Goal: Navigation & Orientation: Go to known website

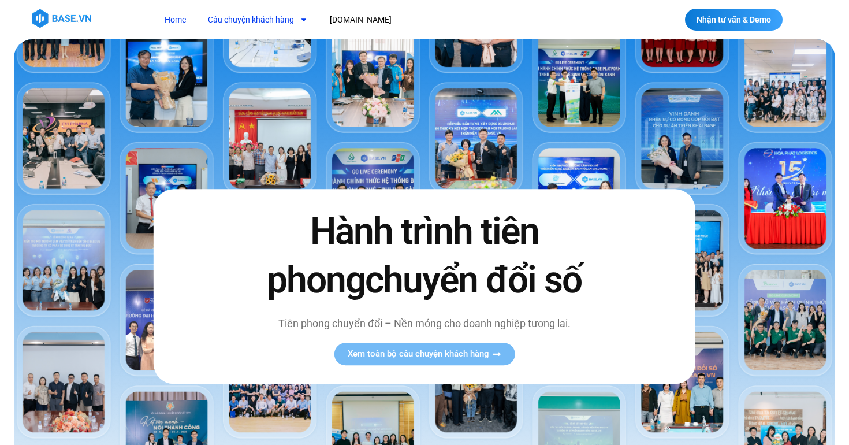
click at [265, 19] on link "Câu chuyện khách hàng" at bounding box center [257, 19] width 117 height 21
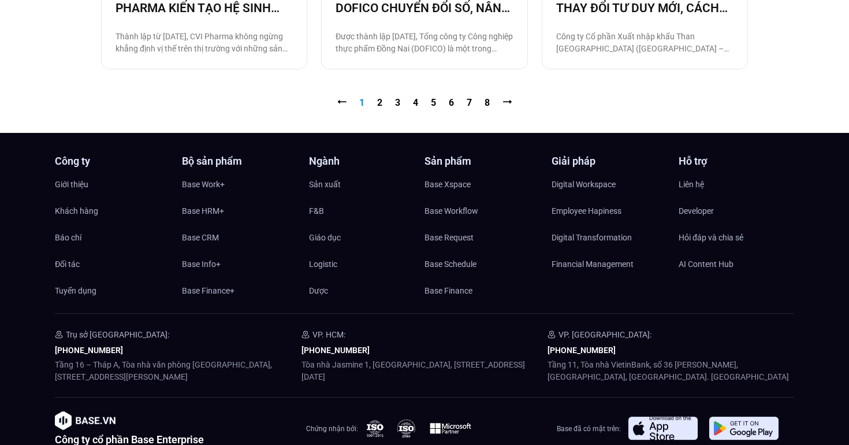
scroll to position [1382, 0]
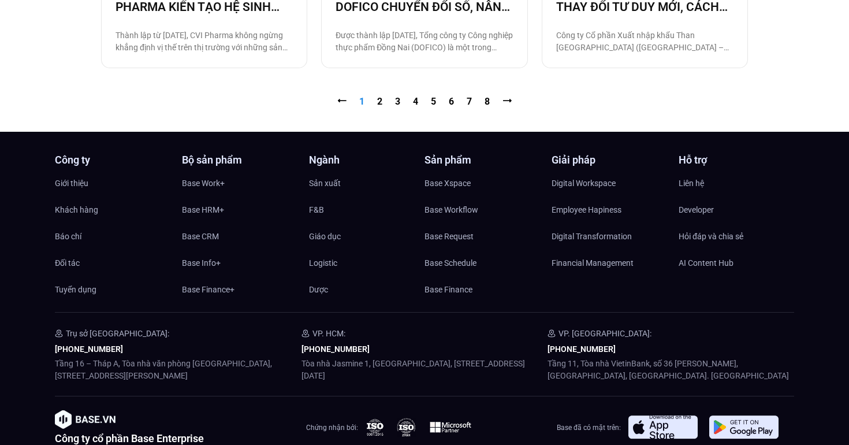
click at [327, 162] on h4 "Ngành" at bounding box center [367, 160] width 116 height 10
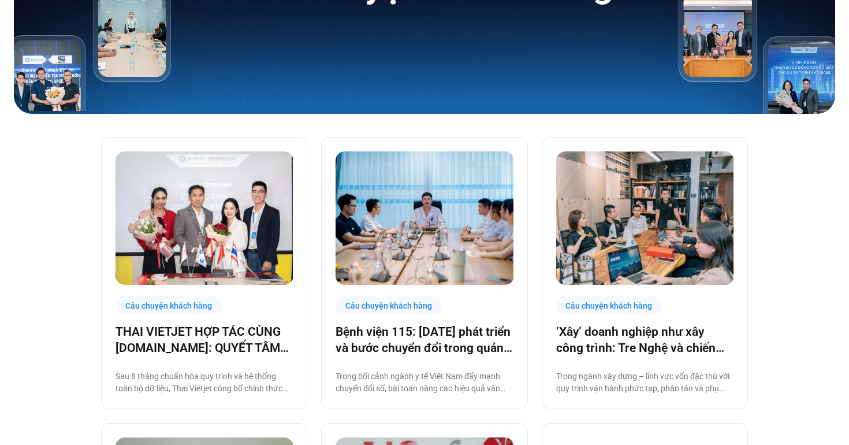
scroll to position [0, 0]
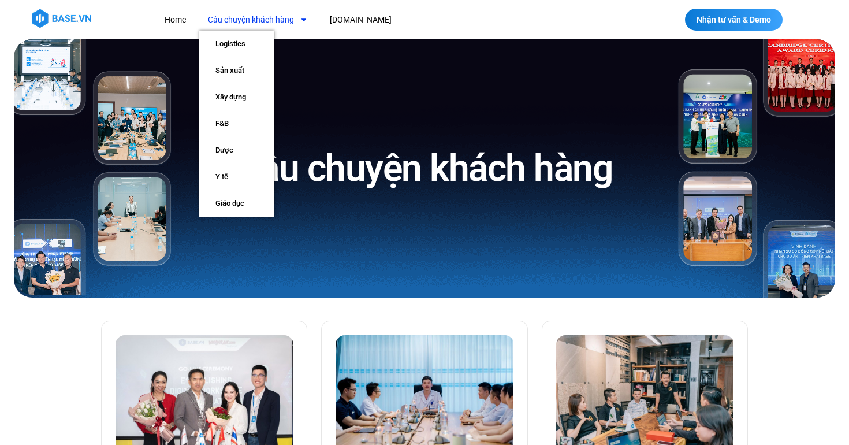
click at [290, 19] on link "Câu chuyện khách hàng" at bounding box center [257, 19] width 117 height 21
click at [277, 17] on link "Câu chuyện khách hàng" at bounding box center [257, 19] width 117 height 21
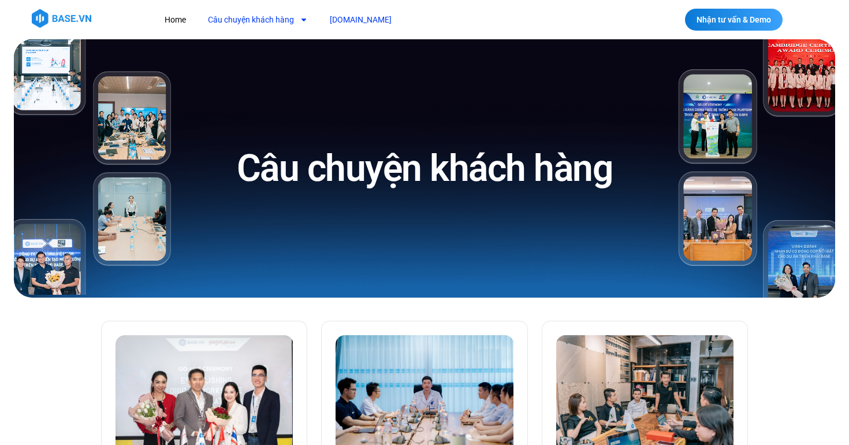
click at [335, 17] on link "[DOMAIN_NAME]" at bounding box center [360, 19] width 79 height 21
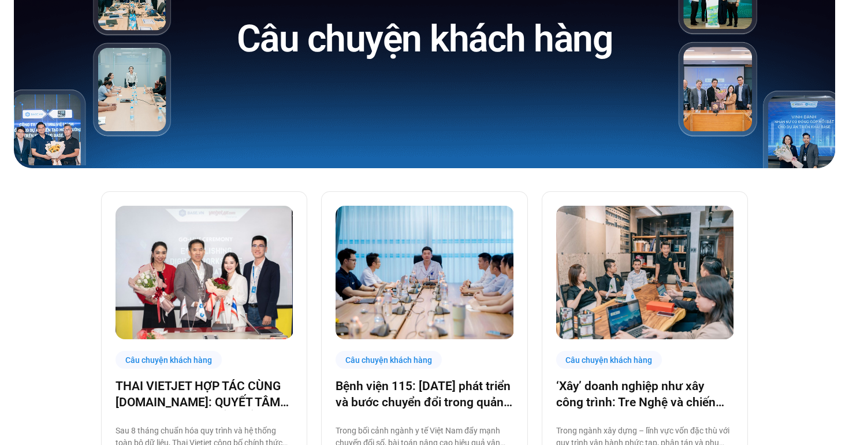
scroll to position [132, 0]
